Goal: Task Accomplishment & Management: Complete application form

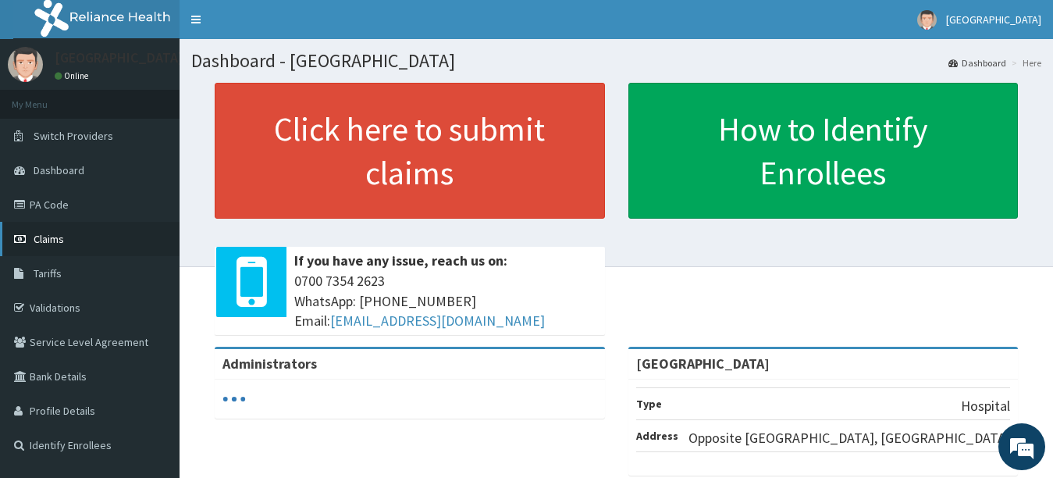
click at [50, 238] on span "Claims" at bounding box center [49, 239] width 30 height 14
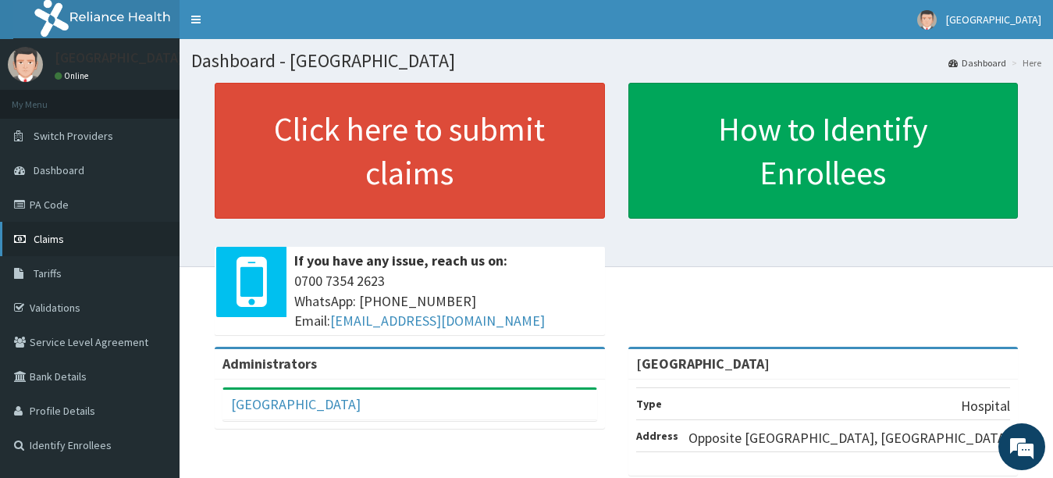
click at [92, 237] on link "Claims" at bounding box center [89, 239] width 179 height 34
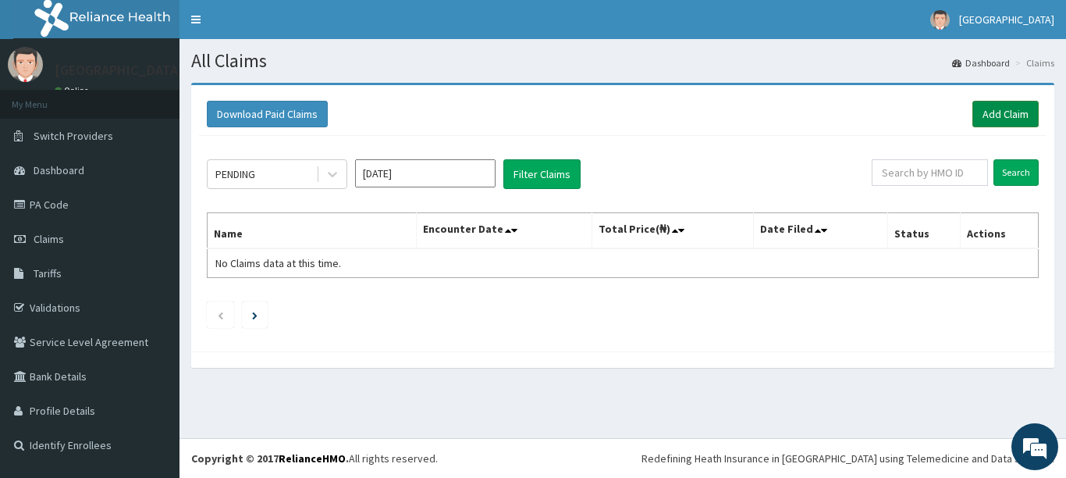
click at [998, 120] on link "Add Claim" at bounding box center [1005, 114] width 66 height 27
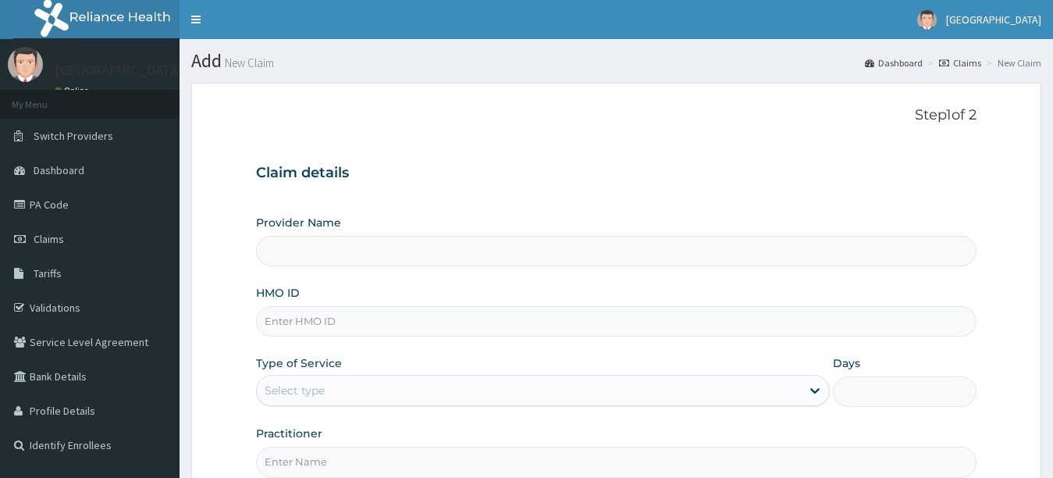
type input "[GEOGRAPHIC_DATA]"
click at [620, 327] on input "HMO ID" at bounding box center [616, 321] width 721 height 30
type input "HPY/10071/A"
click at [617, 384] on div "Select type" at bounding box center [529, 390] width 545 height 25
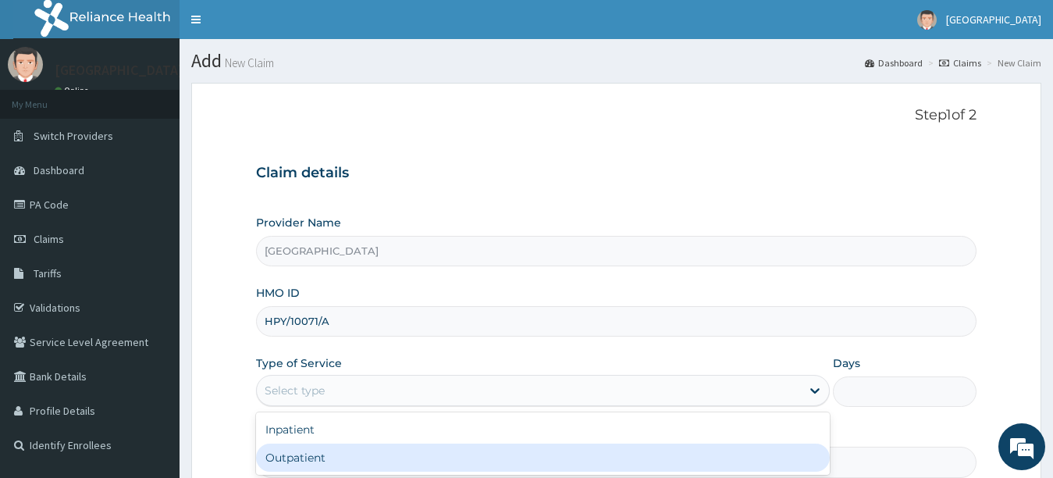
click at [635, 460] on div "Outpatient" at bounding box center [543, 457] width 574 height 28
type input "1"
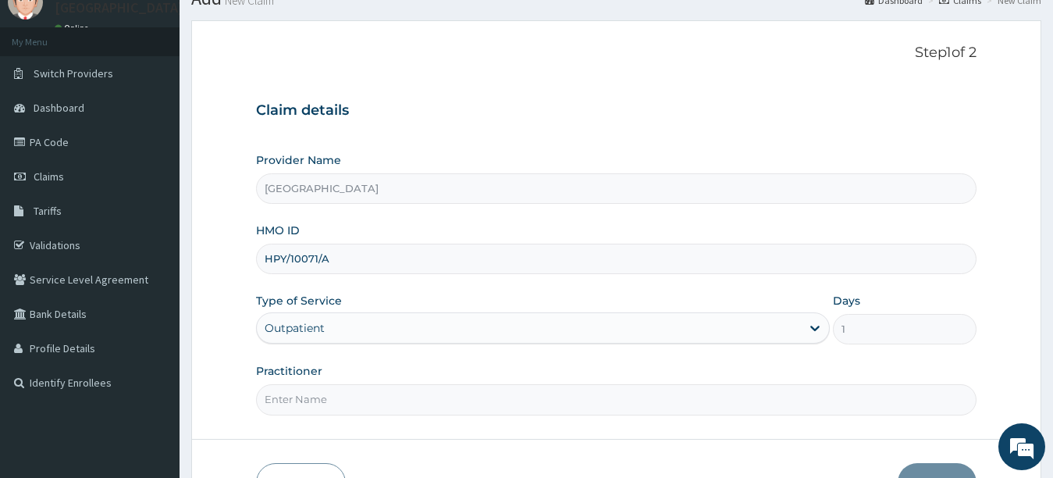
scroll to position [140, 0]
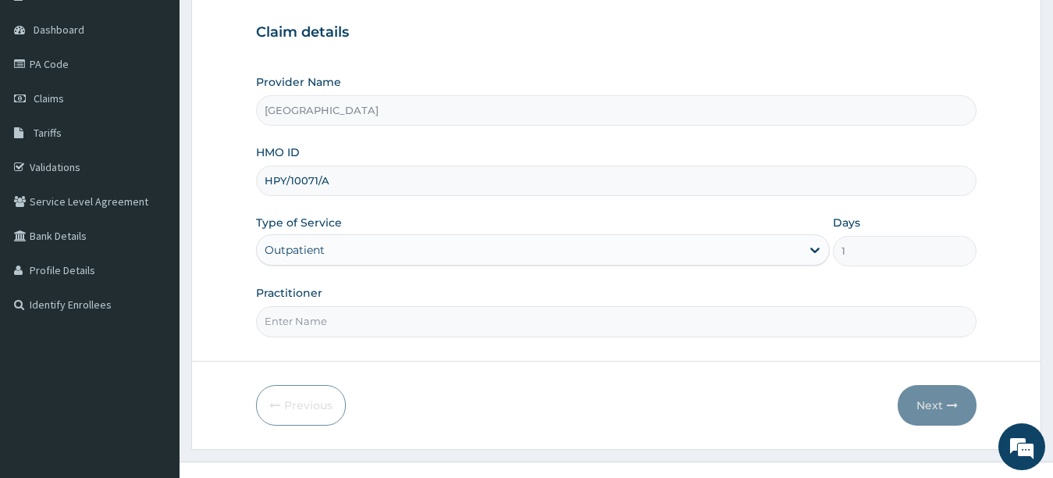
click at [847, 317] on input "Practitioner" at bounding box center [616, 321] width 721 height 30
type input "[PERSON_NAME]"
click at [926, 406] on button "Next" at bounding box center [936, 405] width 79 height 41
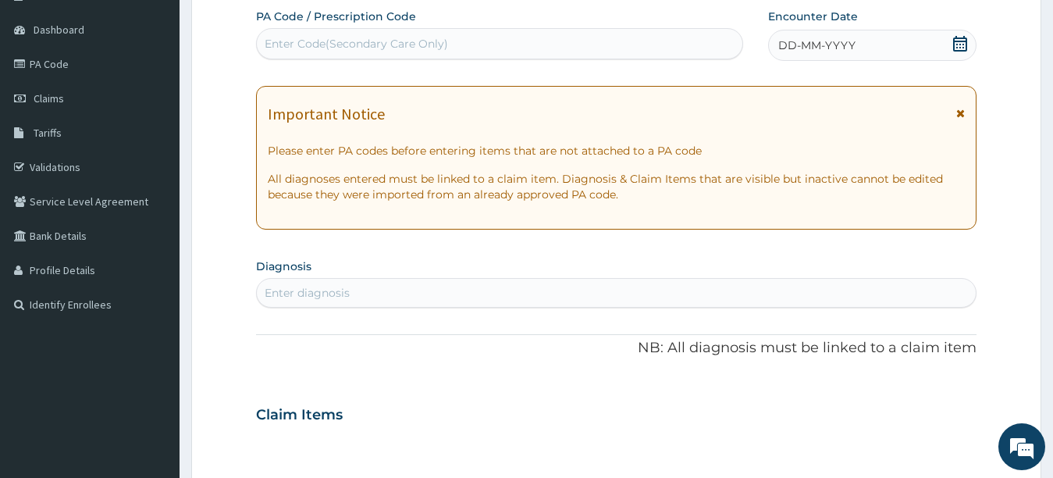
click at [829, 55] on div "DD-MM-YYYY" at bounding box center [872, 45] width 209 height 31
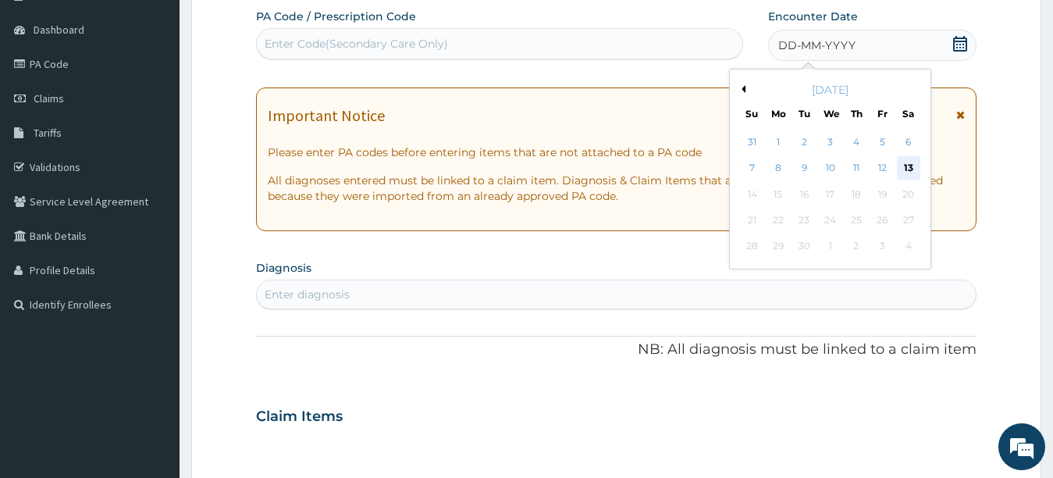
click at [907, 168] on div "13" at bounding box center [907, 168] width 23 height 23
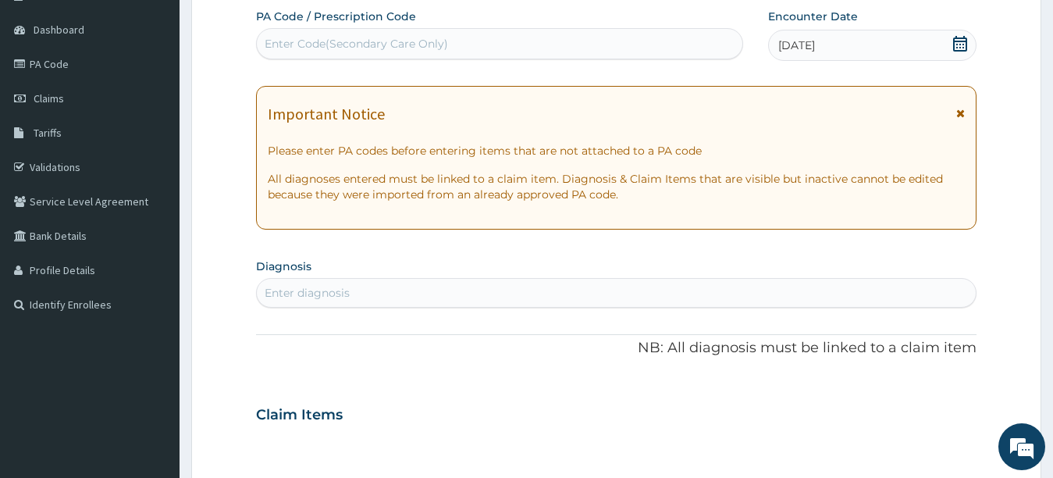
click at [740, 286] on div "Enter diagnosis" at bounding box center [616, 292] width 719 height 25
type input "PEPTIC"
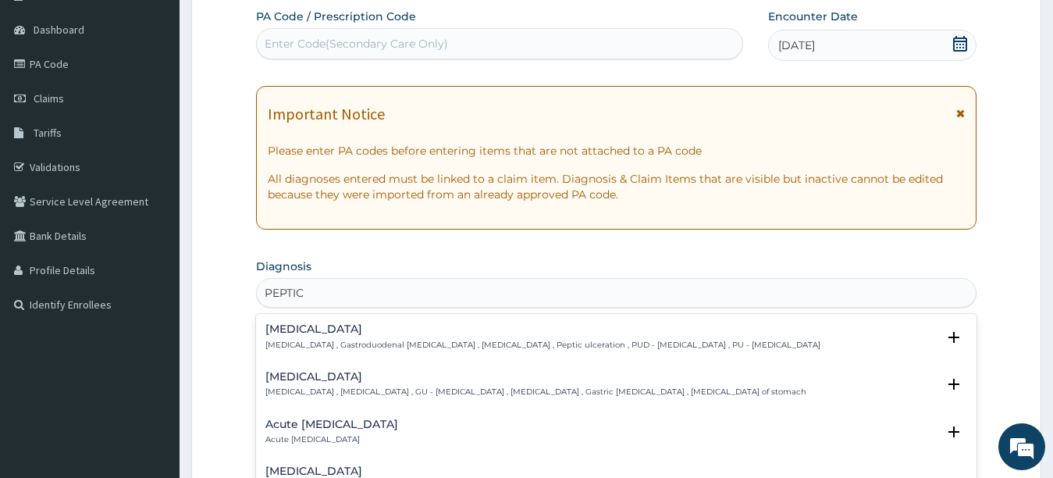
click at [388, 343] on p "[MEDICAL_DATA] , Gastroduodenal [MEDICAL_DATA] , [MEDICAL_DATA] , Peptic ulcera…" at bounding box center [542, 344] width 555 height 11
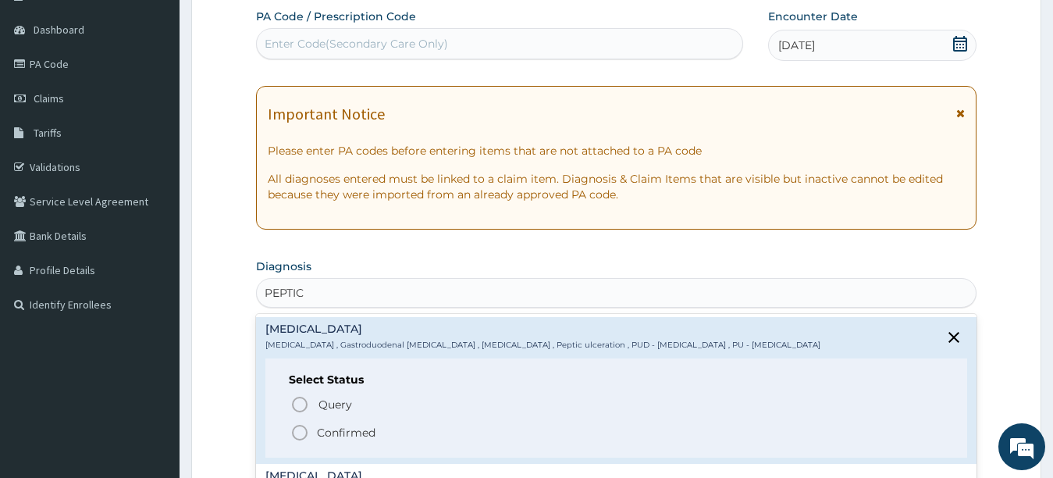
click at [304, 435] on icon "status option filled" at bounding box center [299, 432] width 19 height 19
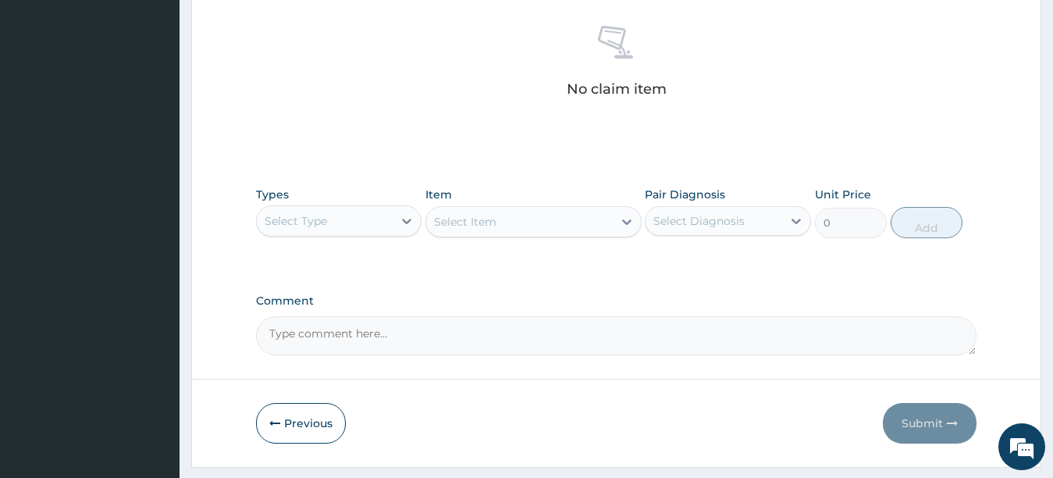
scroll to position [609, 0]
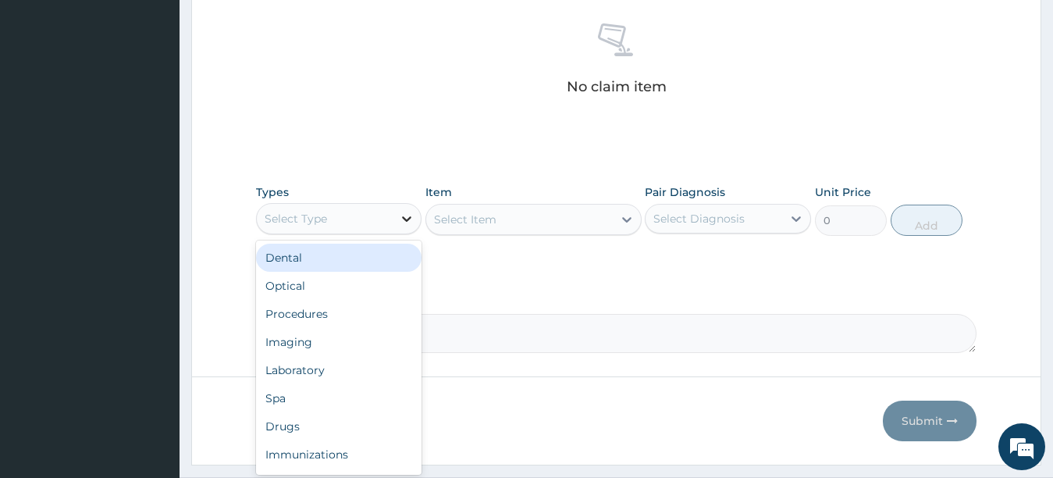
click at [393, 219] on div at bounding box center [406, 218] width 28 height 28
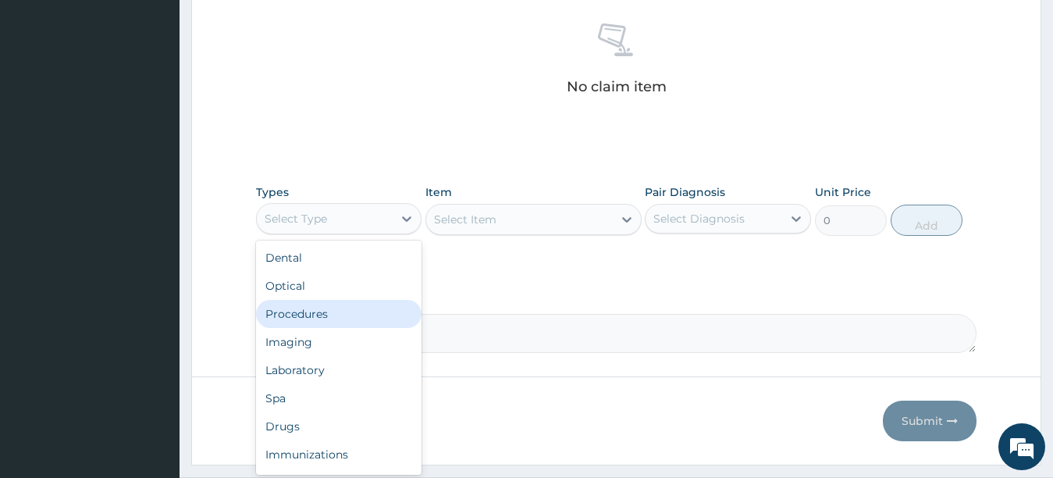
click at [383, 322] on div "Procedures" at bounding box center [339, 314] width 166 height 28
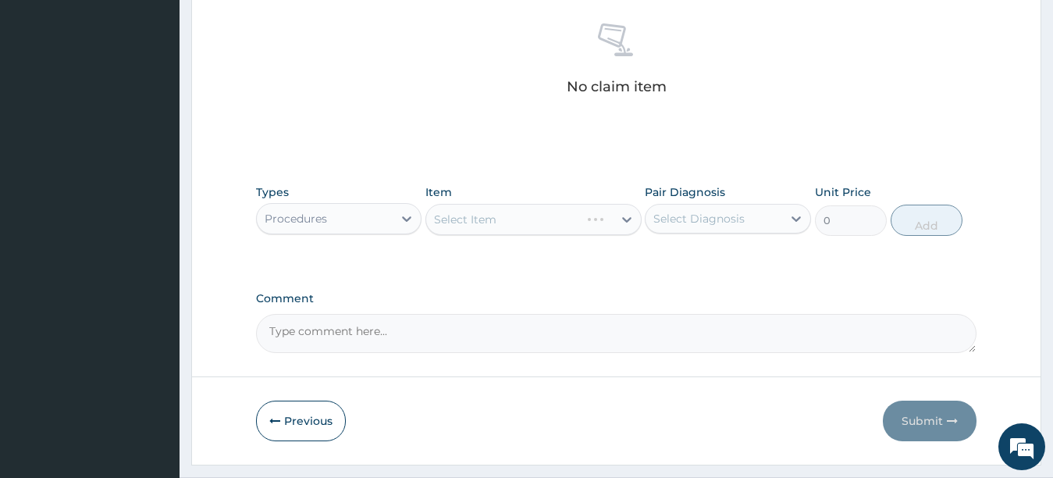
click at [539, 208] on div "Select Item" at bounding box center [533, 219] width 216 height 31
click at [547, 219] on div "Select Item" at bounding box center [533, 219] width 216 height 31
click at [547, 219] on div "Select Item" at bounding box center [519, 219] width 186 height 25
type input "GENERAL [PERSON_NAME]"
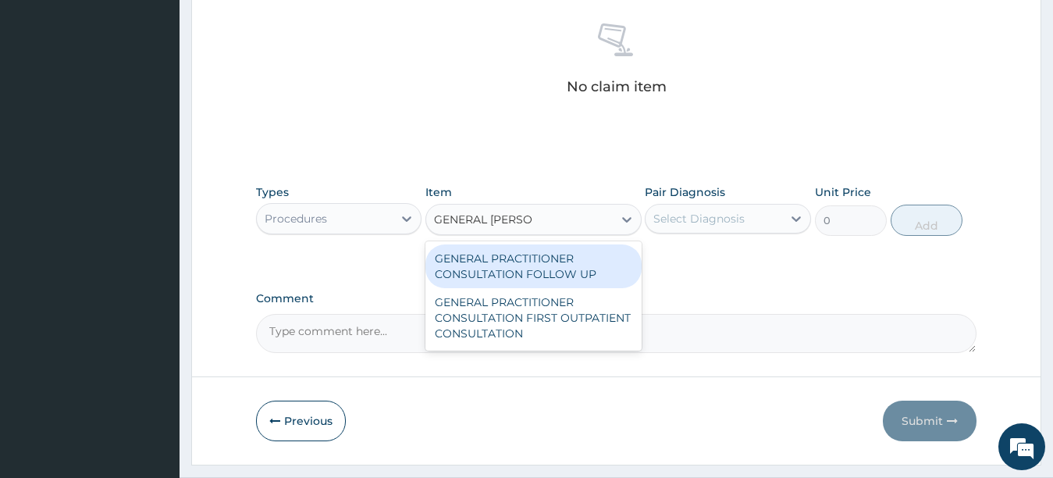
click at [566, 264] on div "GENERAL PRACTITIONER CONSULTATION FOLLOW UP" at bounding box center [533, 266] width 216 height 44
type input "2200"
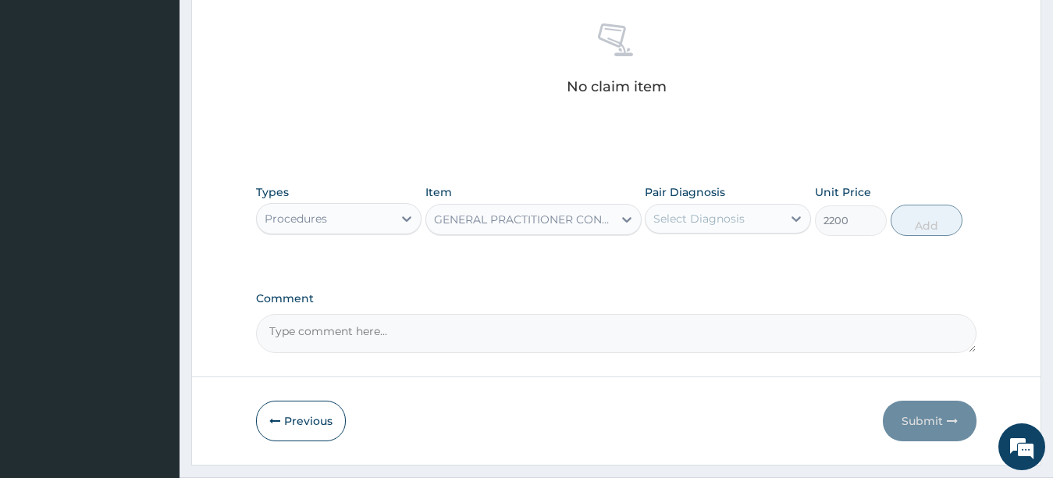
click at [681, 213] on div "Select Diagnosis" at bounding box center [698, 219] width 91 height 16
click at [652, 262] on div "[MEDICAL_DATA]" at bounding box center [728, 259] width 166 height 32
checkbox input "true"
click at [929, 223] on button "Add" at bounding box center [926, 219] width 72 height 31
type input "0"
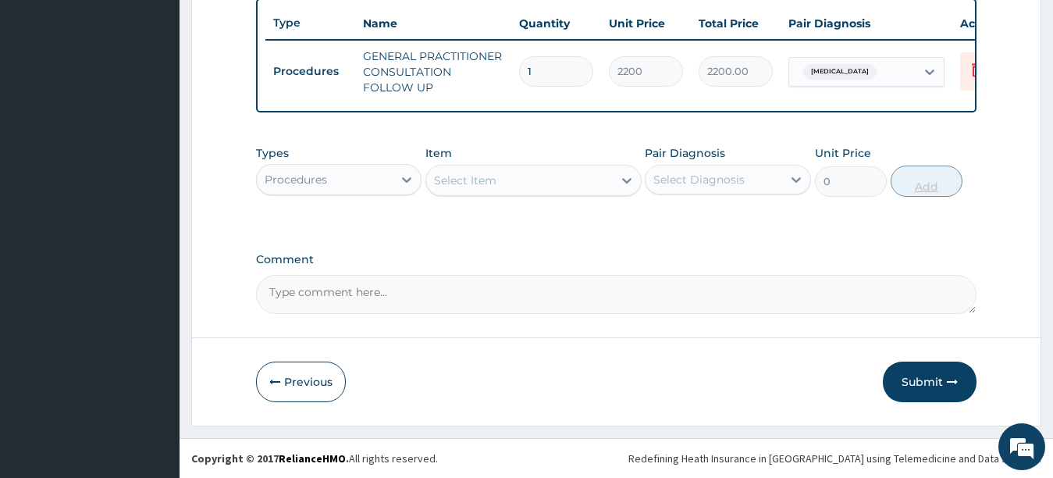
scroll to position [595, 0]
click at [386, 183] on div "Procedures" at bounding box center [325, 179] width 137 height 25
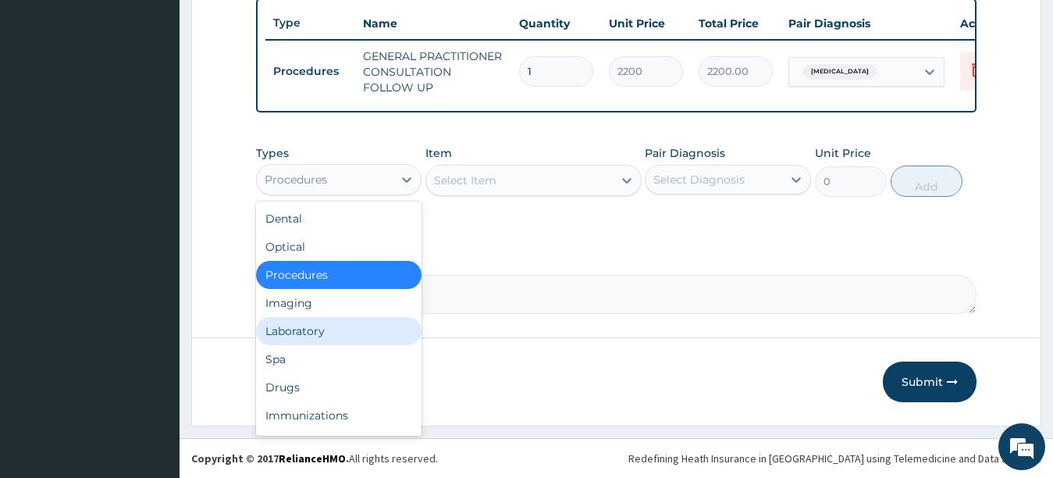
click at [349, 329] on div "Laboratory" at bounding box center [339, 331] width 166 height 28
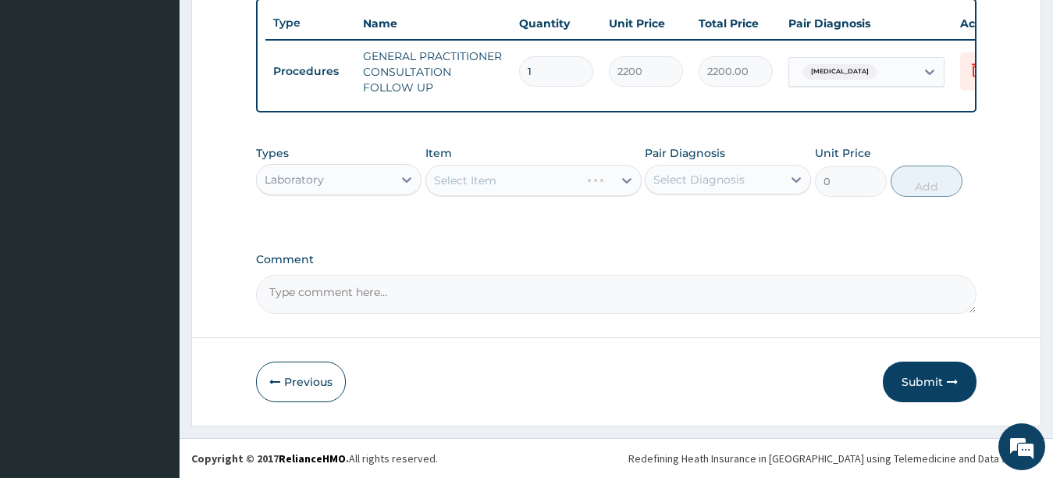
click at [570, 189] on div "Select Item" at bounding box center [533, 180] width 216 height 31
click at [531, 186] on div "Select Item" at bounding box center [533, 180] width 216 height 31
click at [580, 180] on div "Select Item" at bounding box center [519, 180] width 186 height 25
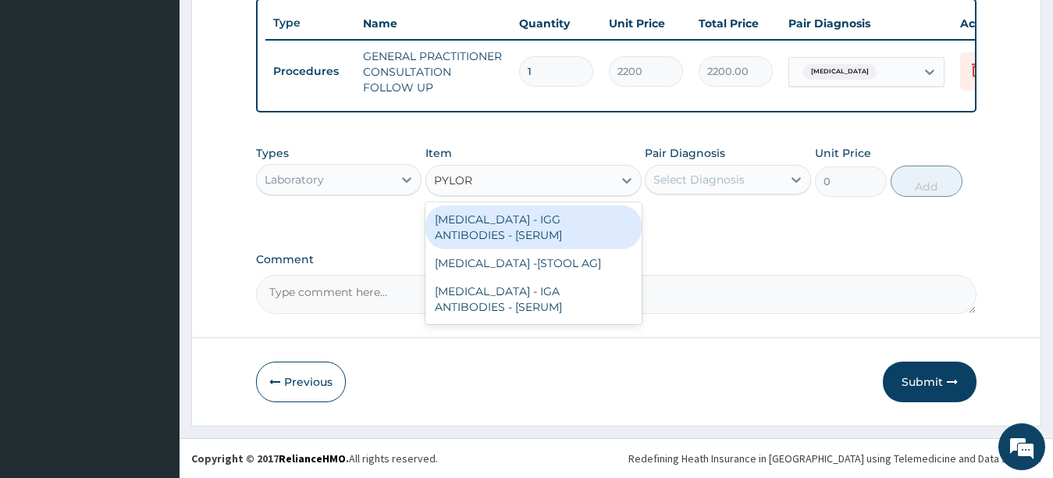
type input "PYLORI"
click at [588, 227] on div "[MEDICAL_DATA] - IGG ANTIBODIES - [SERUM]" at bounding box center [533, 227] width 216 height 44
type input "27000"
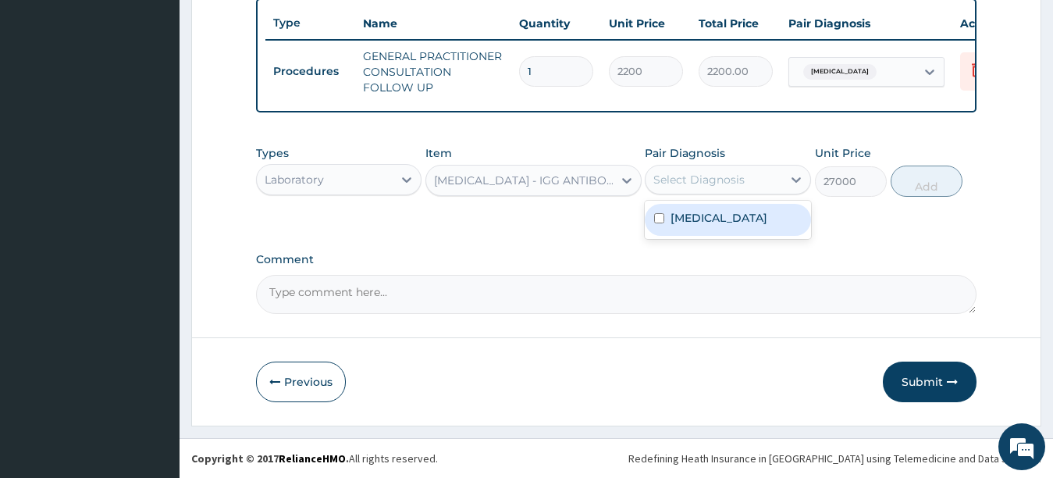
click at [746, 186] on div "Select Diagnosis" at bounding box center [713, 179] width 137 height 25
click at [615, 179] on div at bounding box center [627, 180] width 28 height 28
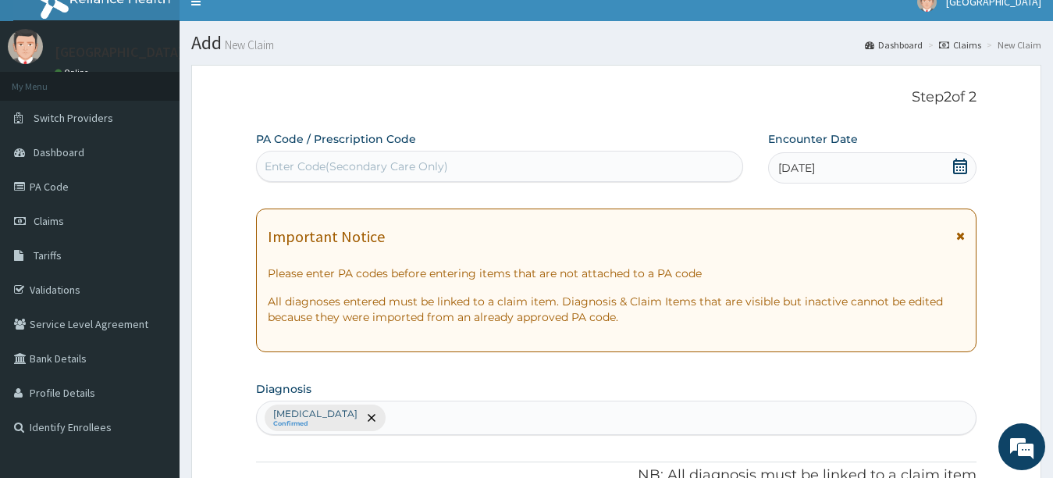
scroll to position [0, 0]
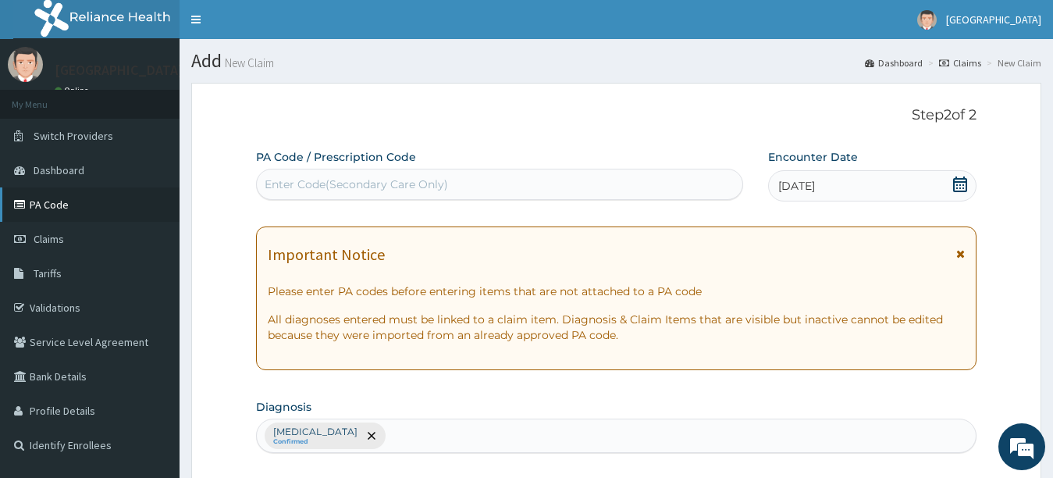
click at [66, 210] on link "PA Code" at bounding box center [89, 204] width 179 height 34
